Goal: Find specific page/section: Find specific page/section

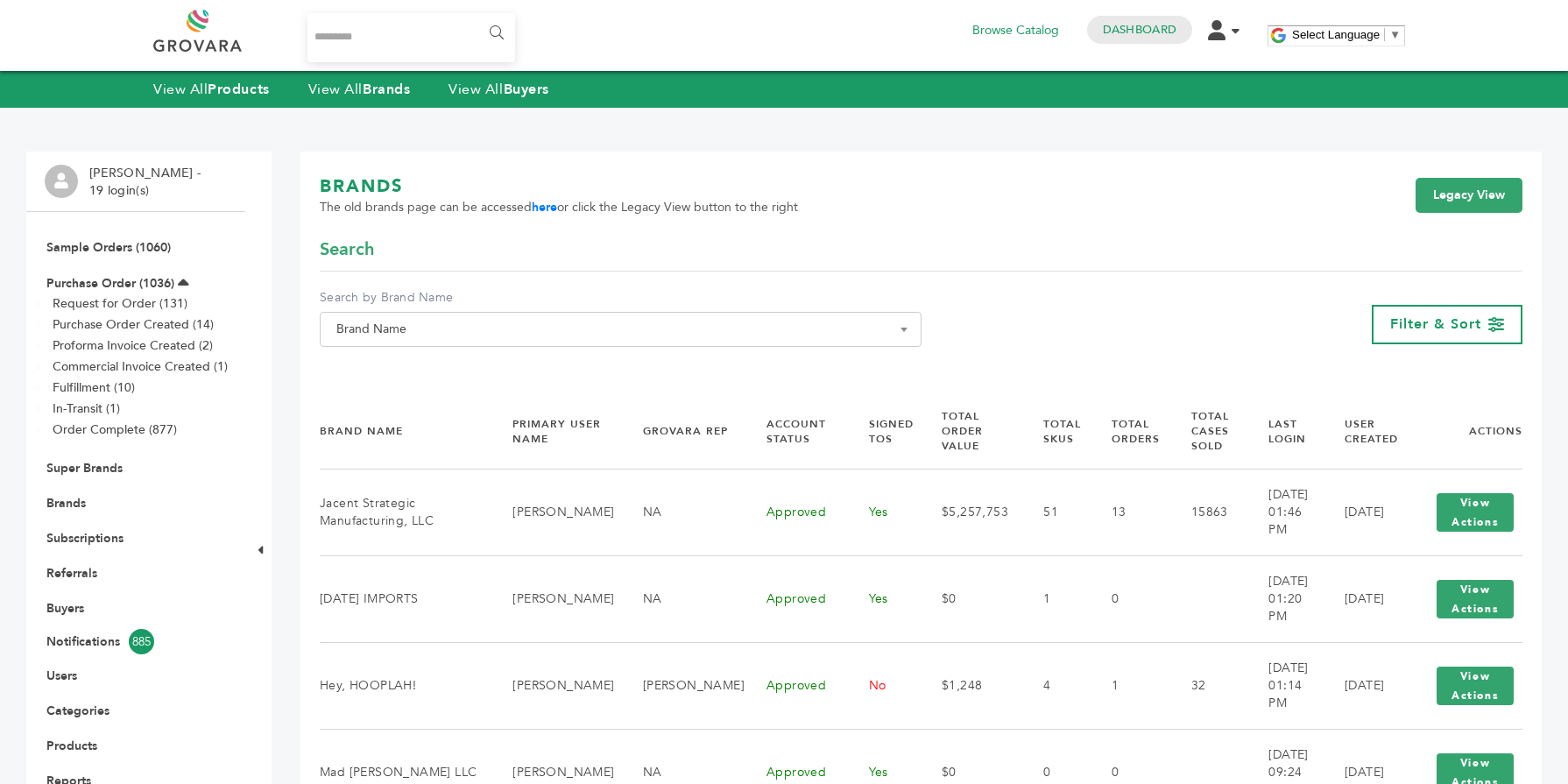
click at [410, 323] on span "Brand Name" at bounding box center [621, 329] width 583 height 25
click at [379, 375] on span at bounding box center [621, 361] width 600 height 29
click at [376, 371] on input "Search" at bounding box center [620, 361] width 593 height 22
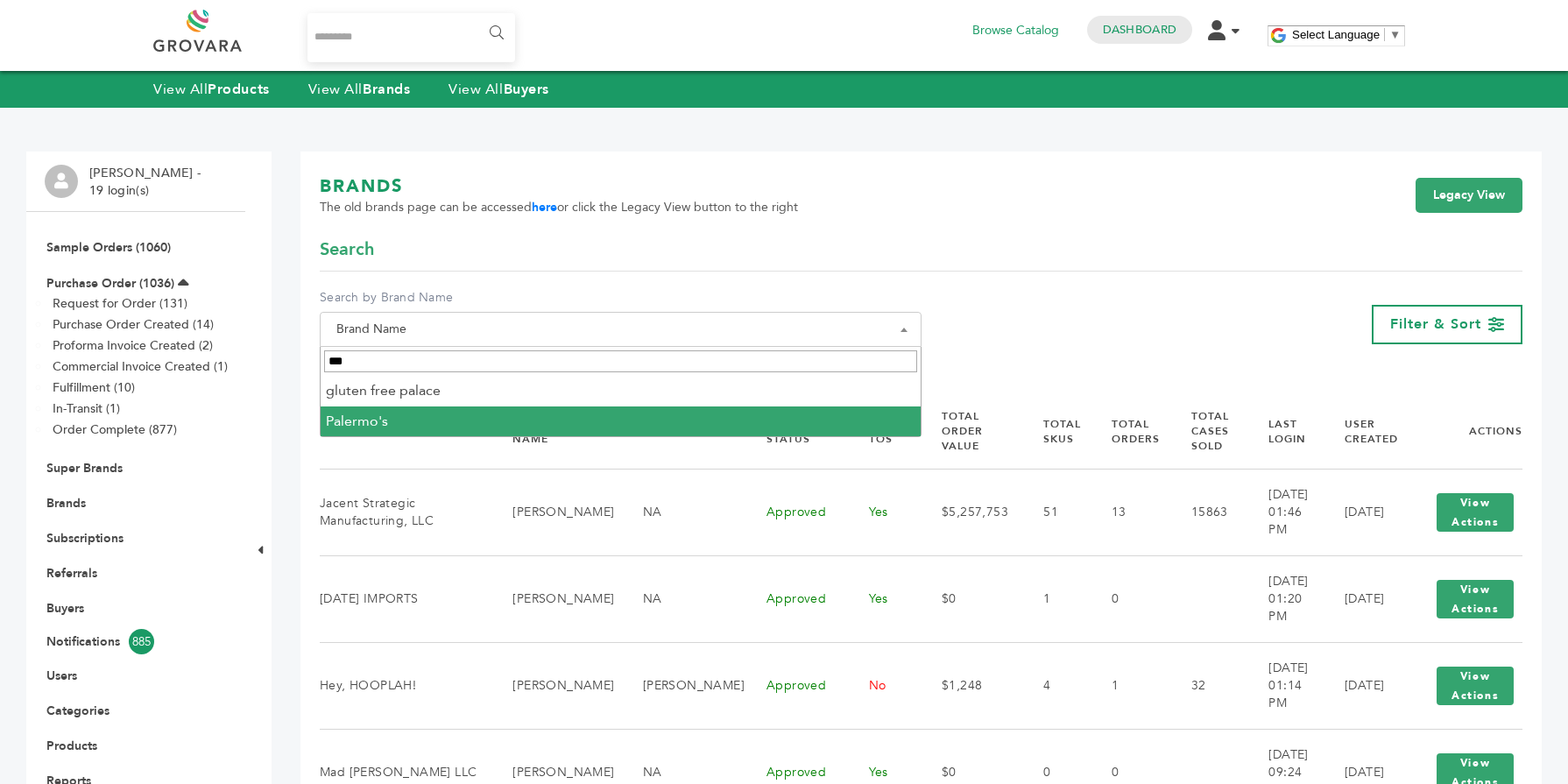
type input "***"
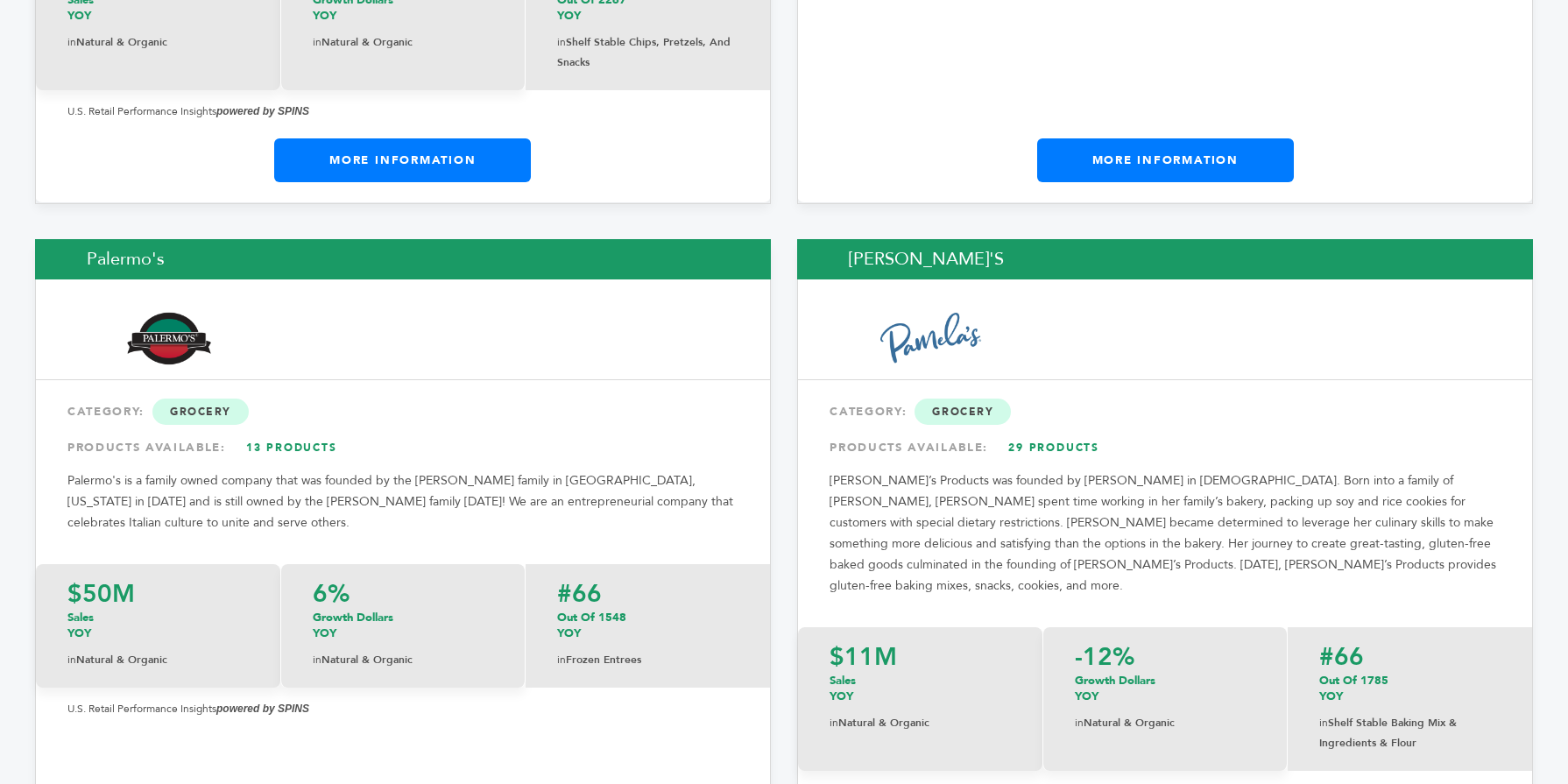
scroll to position [20131, 0]
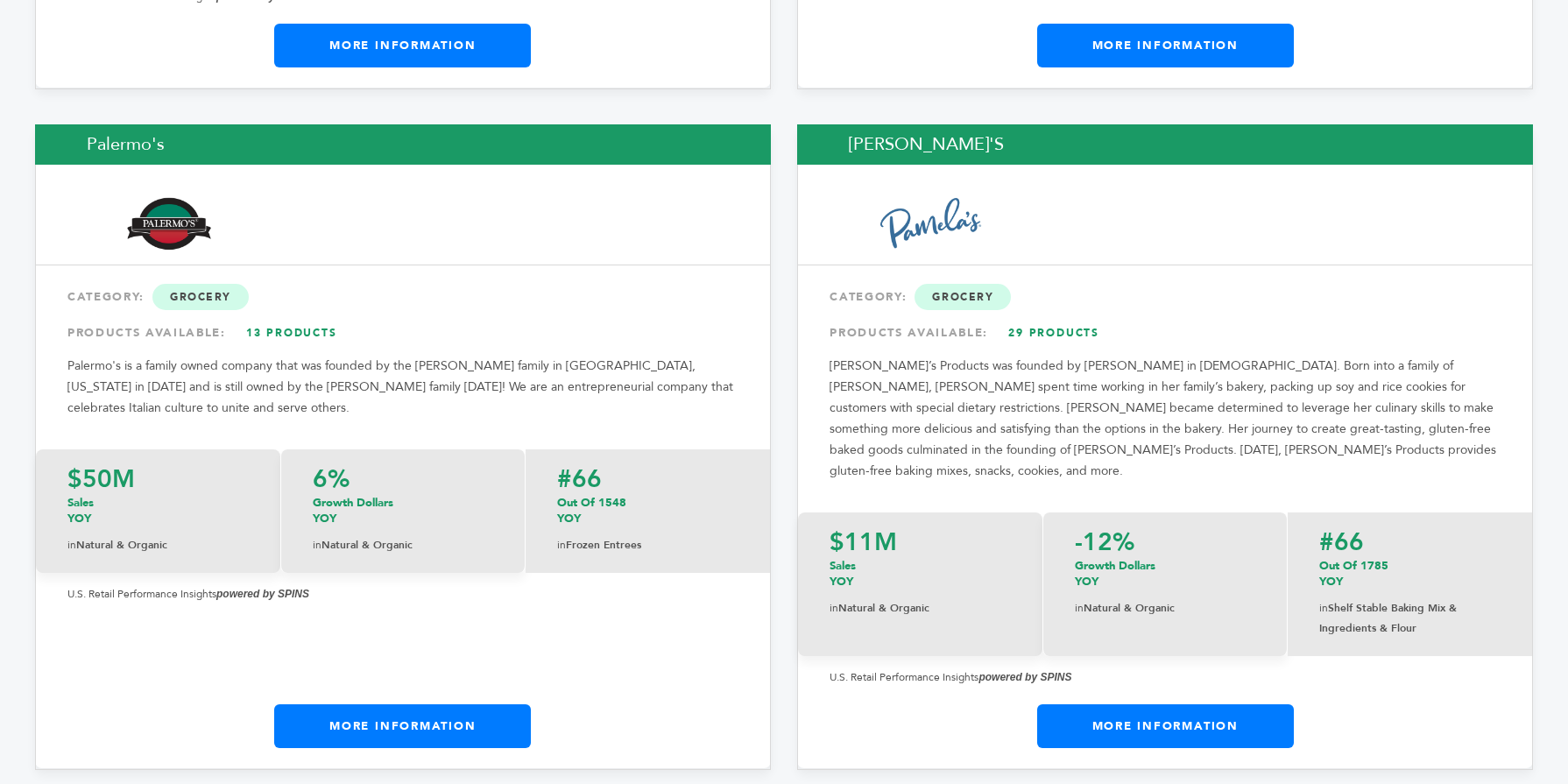
click at [343, 704] on link "More Information" at bounding box center [402, 726] width 257 height 44
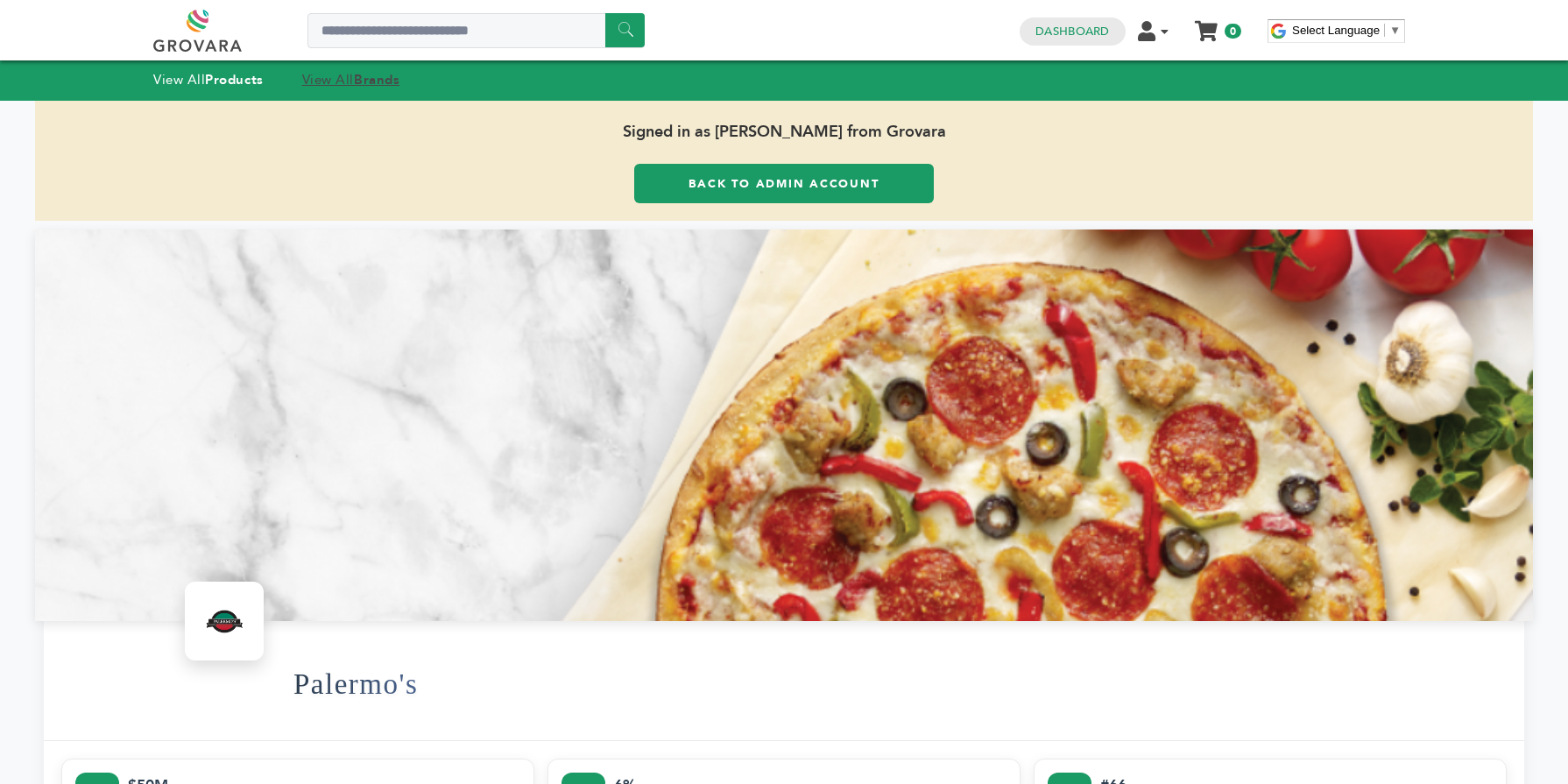
click at [337, 84] on link "View All Brands" at bounding box center [350, 79] width 98 height 17
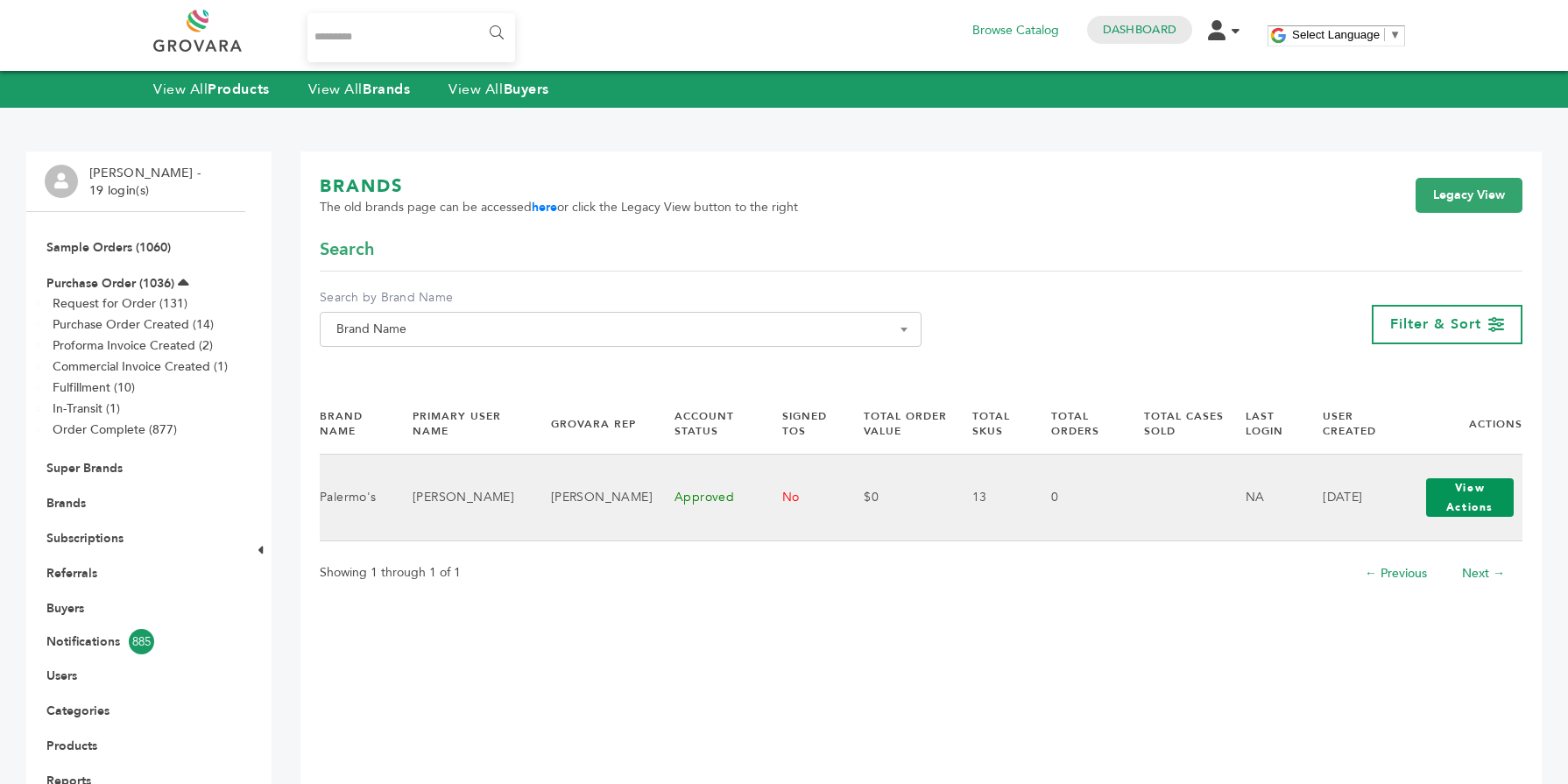
click at [1449, 499] on button "View Actions" at bounding box center [1470, 498] width 88 height 38
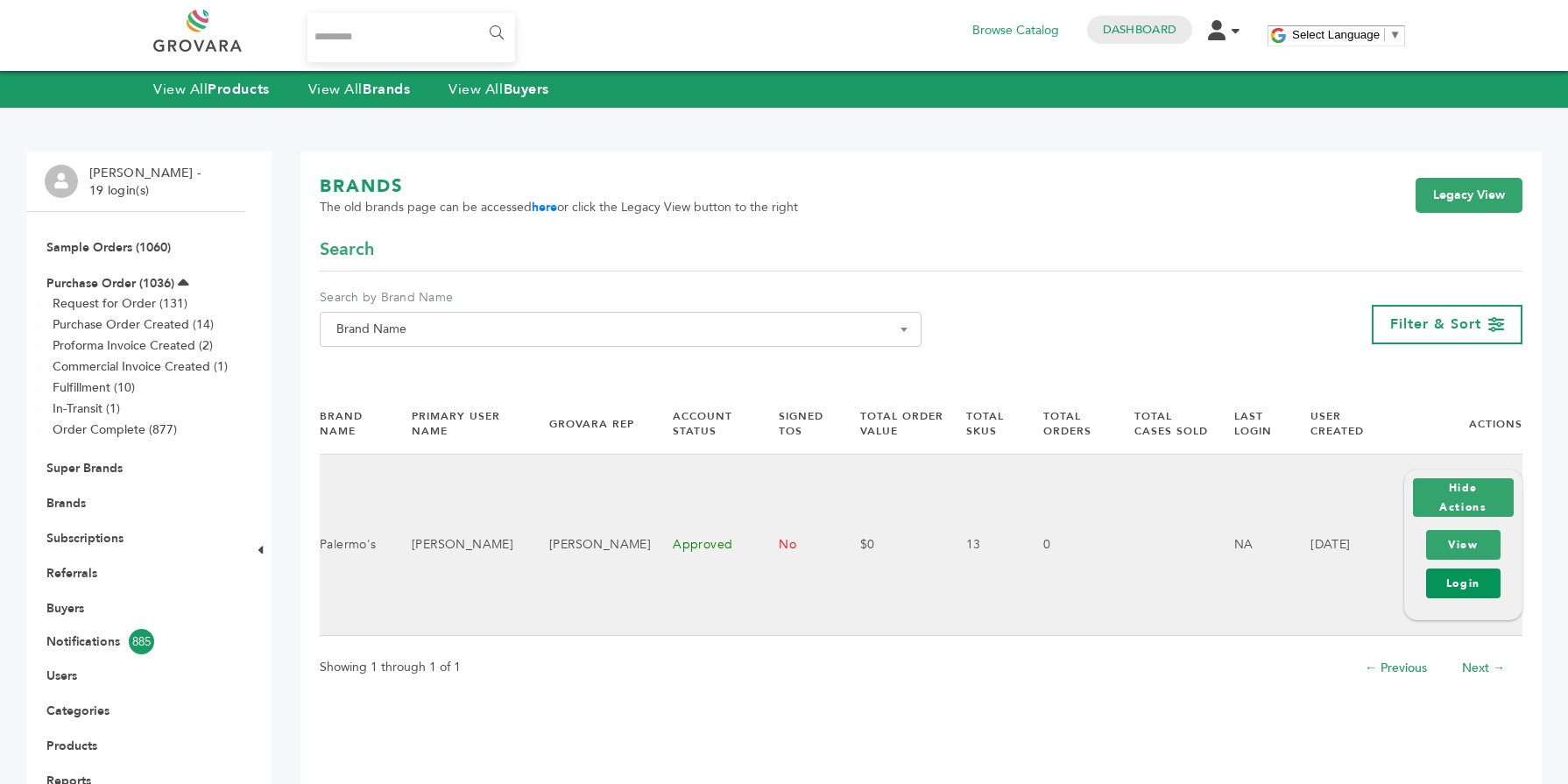
click at [1461, 580] on link "Login" at bounding box center [1463, 583] width 74 height 30
